Goal: Task Accomplishment & Management: Complete application form

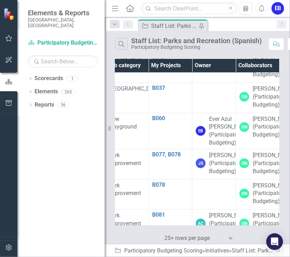
scroll to position [233, 59]
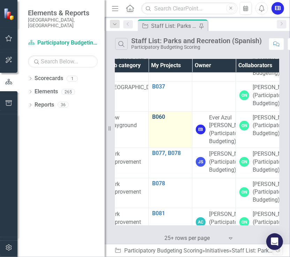
click at [157, 120] on link "B060" at bounding box center [170, 117] width 36 height 6
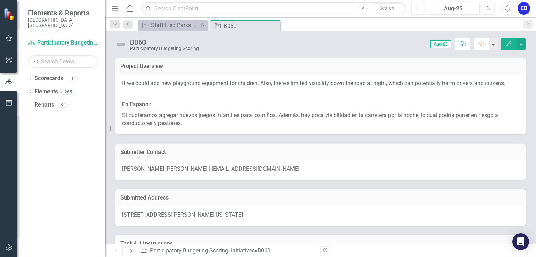
click at [169, 212] on span "[STREET_ADDRESS][PERSON_NAME][US_STATE]" at bounding box center [182, 215] width 121 height 7
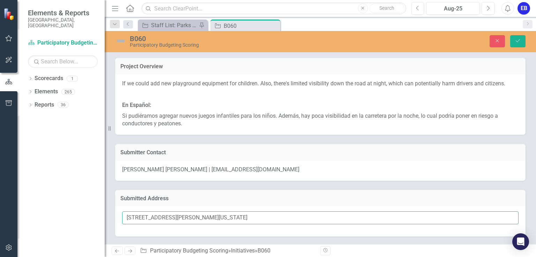
click at [171, 213] on input "[STREET_ADDRESS][PERSON_NAME][US_STATE]" at bounding box center [320, 218] width 396 height 13
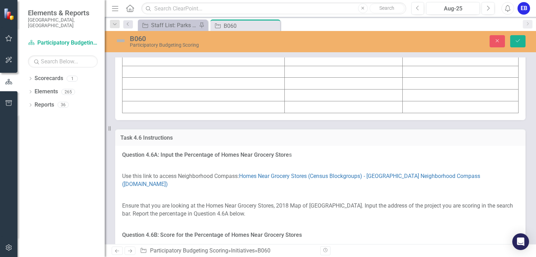
scroll to position [2719, 0]
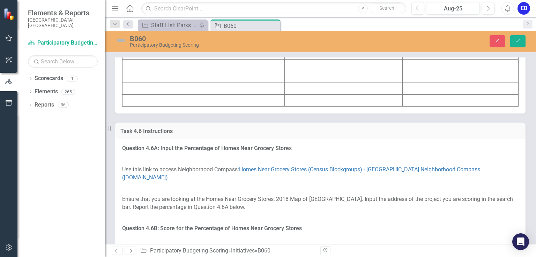
click at [240, 12] on td at bounding box center [203, 6] width 162 height 12
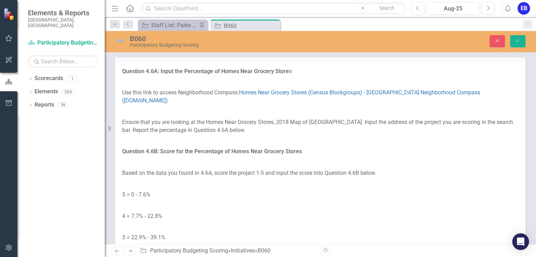
type textarea "<table border="1"> <colgroup> <col> <col> <col> </colgroup> <tbody> <tr> <td><s…"
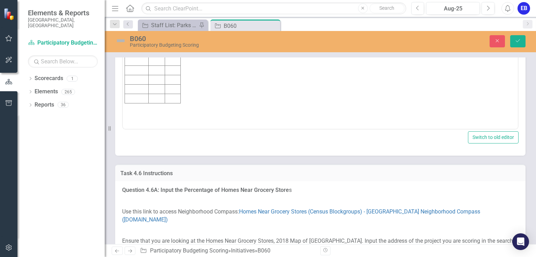
scroll to position [0, 0]
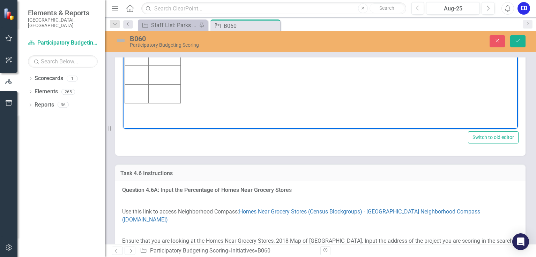
click at [140, 23] on td "Rich Text Area. Press ALT-0 for help." at bounding box center [137, 22] width 24 height 9
click at [160, 21] on td "Rich Text Area. Press ALT-0 for help." at bounding box center [156, 22] width 16 height 9
click at [171, 21] on td "Rich Text Area. Press ALT-0 for help." at bounding box center [173, 22] width 16 height 9
click at [289, 39] on icon "Save" at bounding box center [517, 40] width 6 height 5
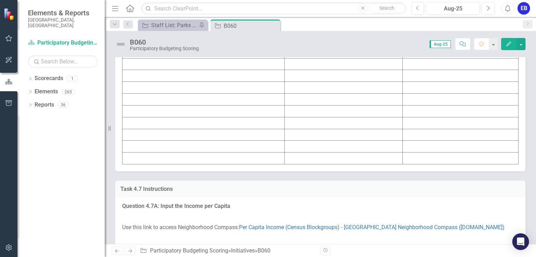
scroll to position [3063, 0]
click at [211, 70] on td at bounding box center [203, 64] width 162 height 12
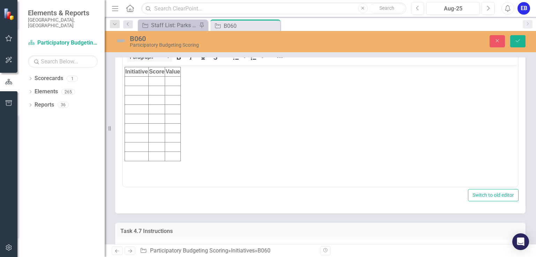
scroll to position [0, 0]
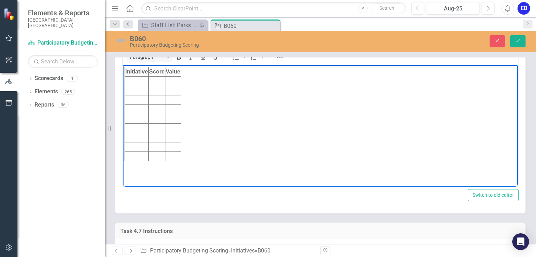
click at [132, 79] on td "Rich Text Area. Press ALT-0 for help." at bounding box center [137, 81] width 24 height 9
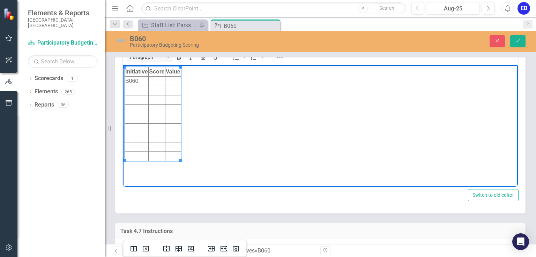
click at [155, 80] on td "Rich Text Area. Press ALT-0 for help." at bounding box center [157, 81] width 16 height 9
click at [172, 78] on td "Rich Text Area. Press ALT-0 for help." at bounding box center [173, 81] width 16 height 9
click at [289, 39] on button "Save" at bounding box center [517, 41] width 15 height 12
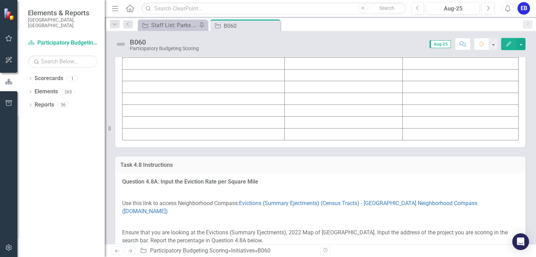
scroll to position [3491, 0]
click at [196, 46] on td at bounding box center [203, 40] width 162 height 12
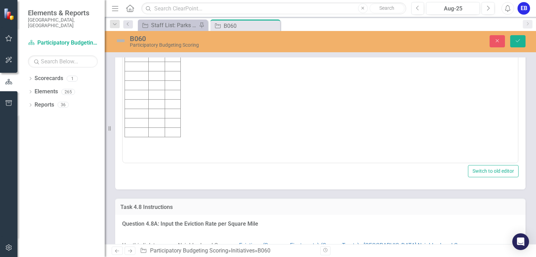
scroll to position [0, 0]
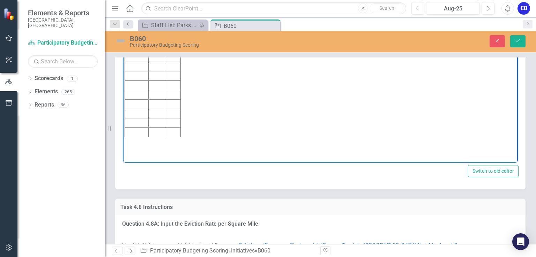
click at [130, 55] on td "Rich Text Area. Press ALT-0 for help." at bounding box center [137, 56] width 24 height 9
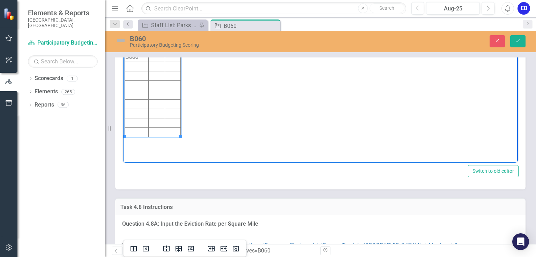
click at [160, 56] on td "Rich Text Area. Press ALT-0 for help." at bounding box center [156, 56] width 16 height 9
click at [170, 58] on td "Rich Text Area. Press ALT-0 for help." at bounding box center [173, 56] width 16 height 9
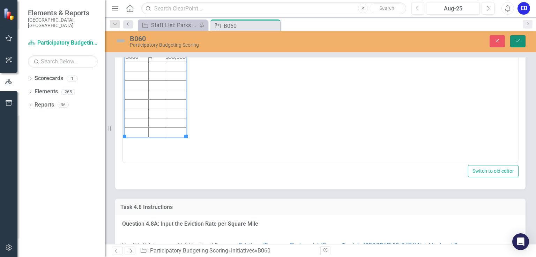
click at [289, 43] on button "Save" at bounding box center [517, 41] width 15 height 12
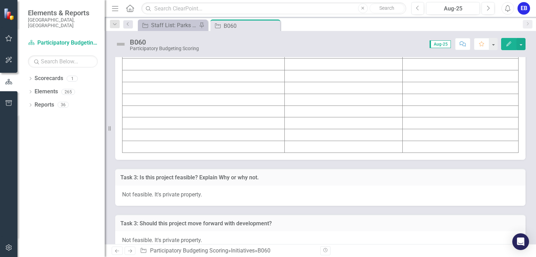
scroll to position [3890, 0]
click at [146, 58] on td at bounding box center [203, 52] width 162 height 12
click at [134, 58] on td at bounding box center [203, 52] width 162 height 12
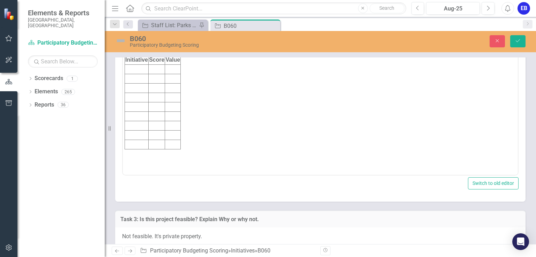
scroll to position [0, 0]
click at [134, 69] on td "Rich Text Area. Press ALT-0 for help." at bounding box center [137, 69] width 24 height 9
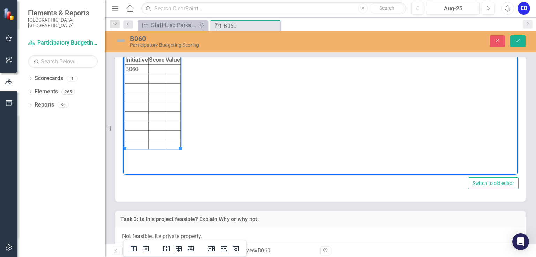
click at [159, 69] on td "Rich Text Area. Press ALT-0 for help." at bounding box center [156, 69] width 16 height 9
click at [171, 67] on td "Rich Text Area. Press ALT-0 for help." at bounding box center [173, 69] width 16 height 9
click at [289, 39] on icon "Save" at bounding box center [517, 40] width 6 height 5
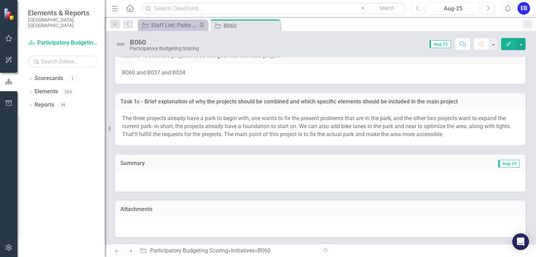
scroll to position [4652, 0]
click at [170, 18] on div "Dropdown Search Initiative Staff List: Parks and Recreation (Spanish) Pin Initi…" at bounding box center [320, 24] width 431 height 14
click at [172, 21] on div "Staff List: Parks and Recreation (Spanish)" at bounding box center [174, 25] width 46 height 9
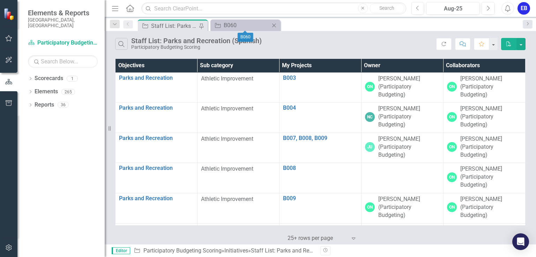
click at [276, 24] on icon "Close" at bounding box center [273, 26] width 7 height 6
